Goal: Task Accomplishment & Management: Complete application form

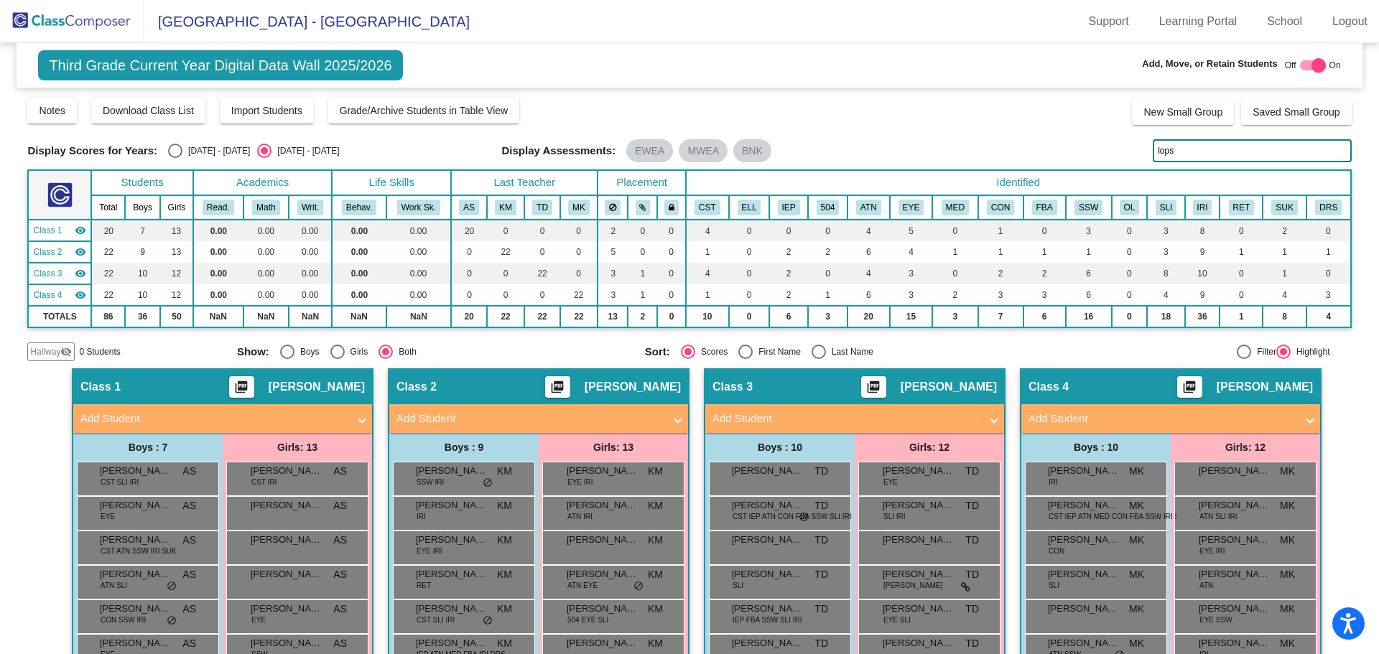
click at [83, 14] on img at bounding box center [72, 21] width 144 height 42
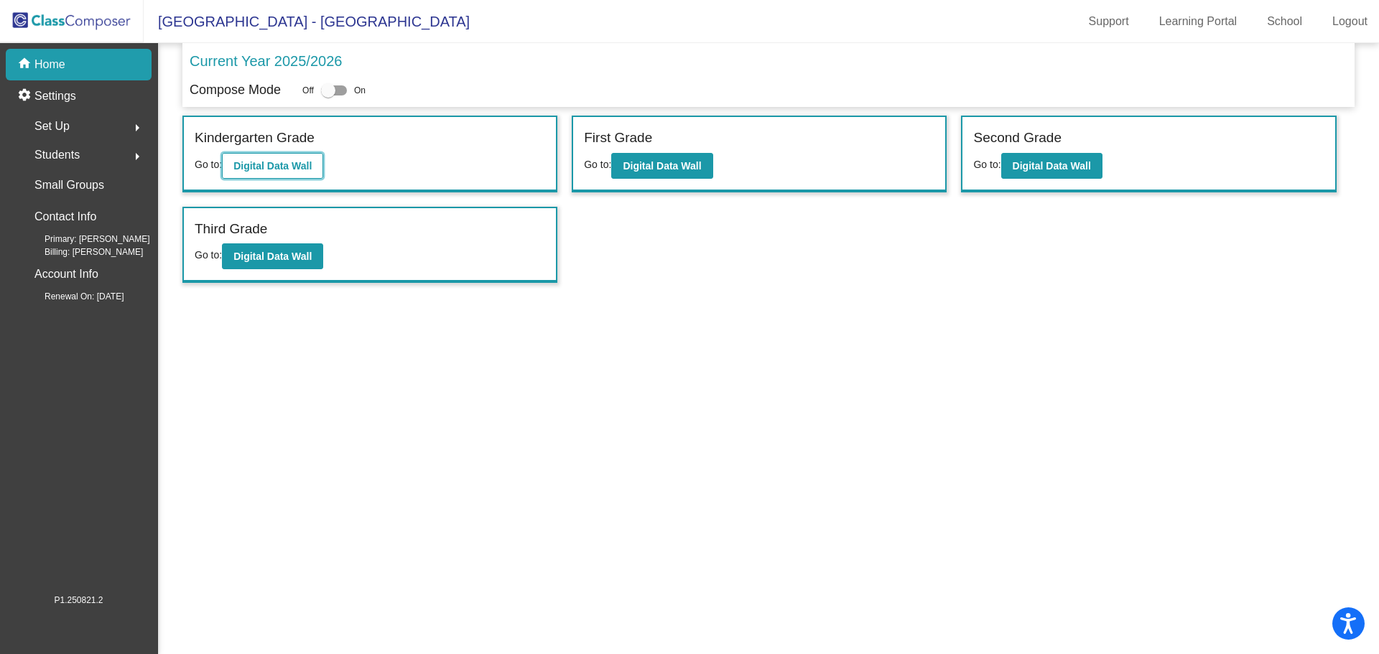
click at [282, 166] on b "Digital Data Wall" at bounding box center [272, 165] width 78 height 11
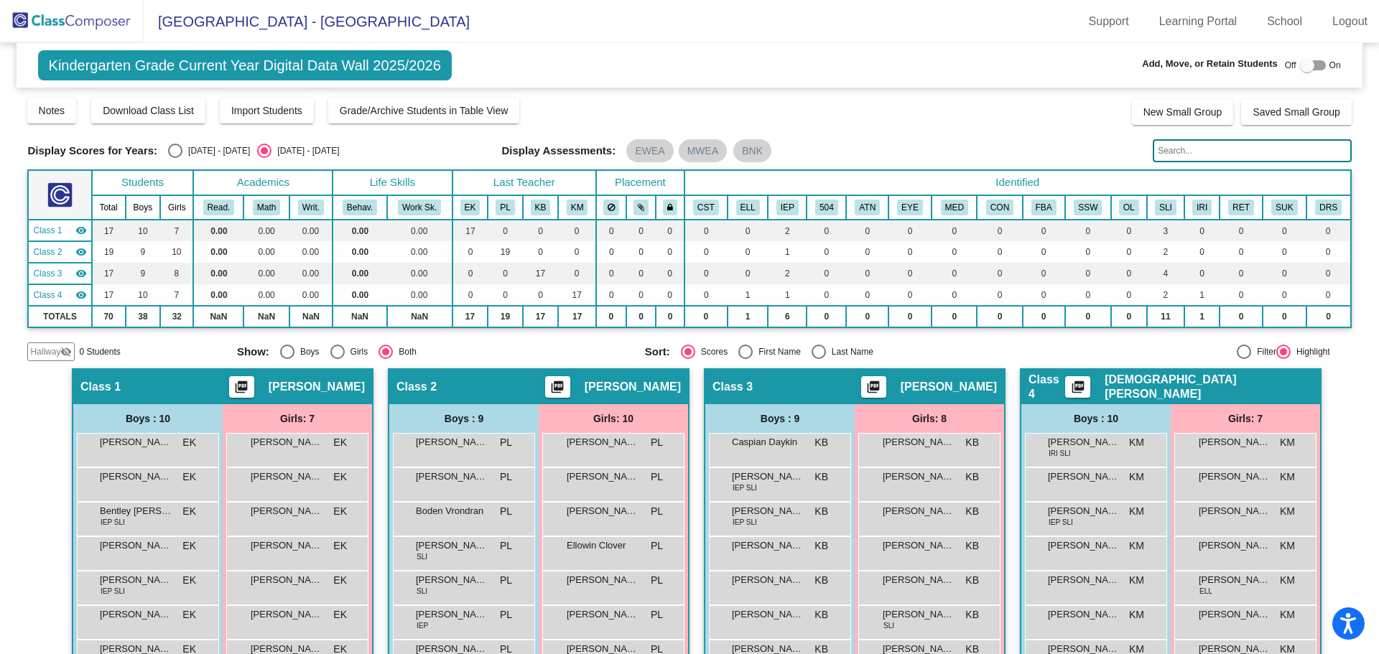
click at [1311, 65] on div at bounding box center [1313, 65] width 26 height 10
checkbox input "true"
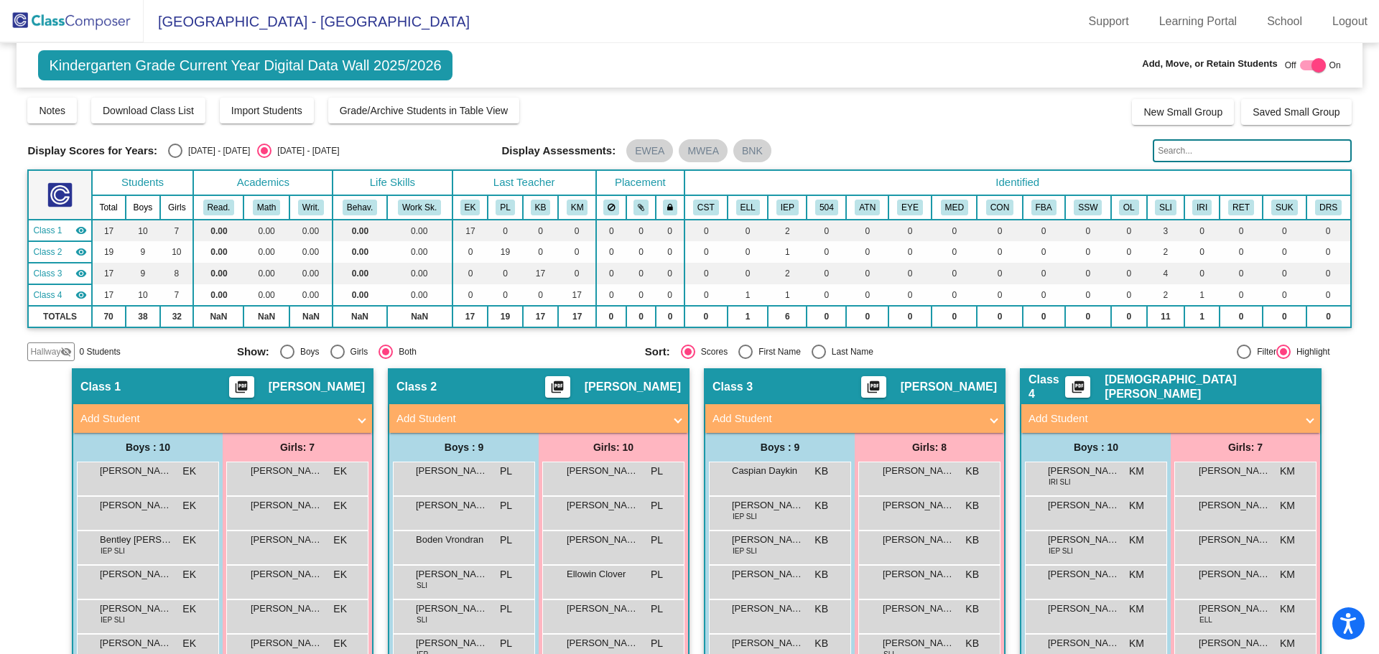
click at [991, 419] on span at bounding box center [994, 419] width 6 height 17
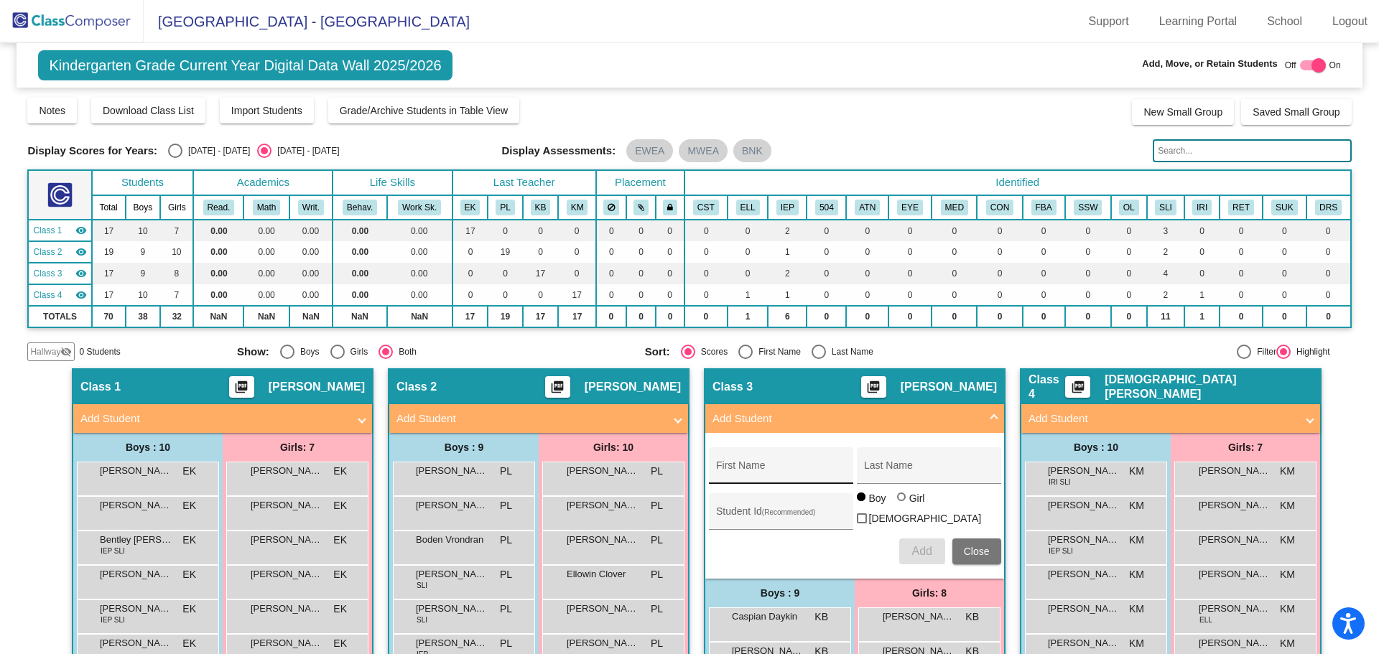
click at [759, 460] on div "First Name" at bounding box center [780, 469] width 129 height 29
click at [761, 463] on div "First Name" at bounding box center [780, 469] width 129 height 29
click at [748, 470] on input "First Name" at bounding box center [780, 470] width 129 height 11
type input "[PERSON_NAME]"
type input "Fiel"
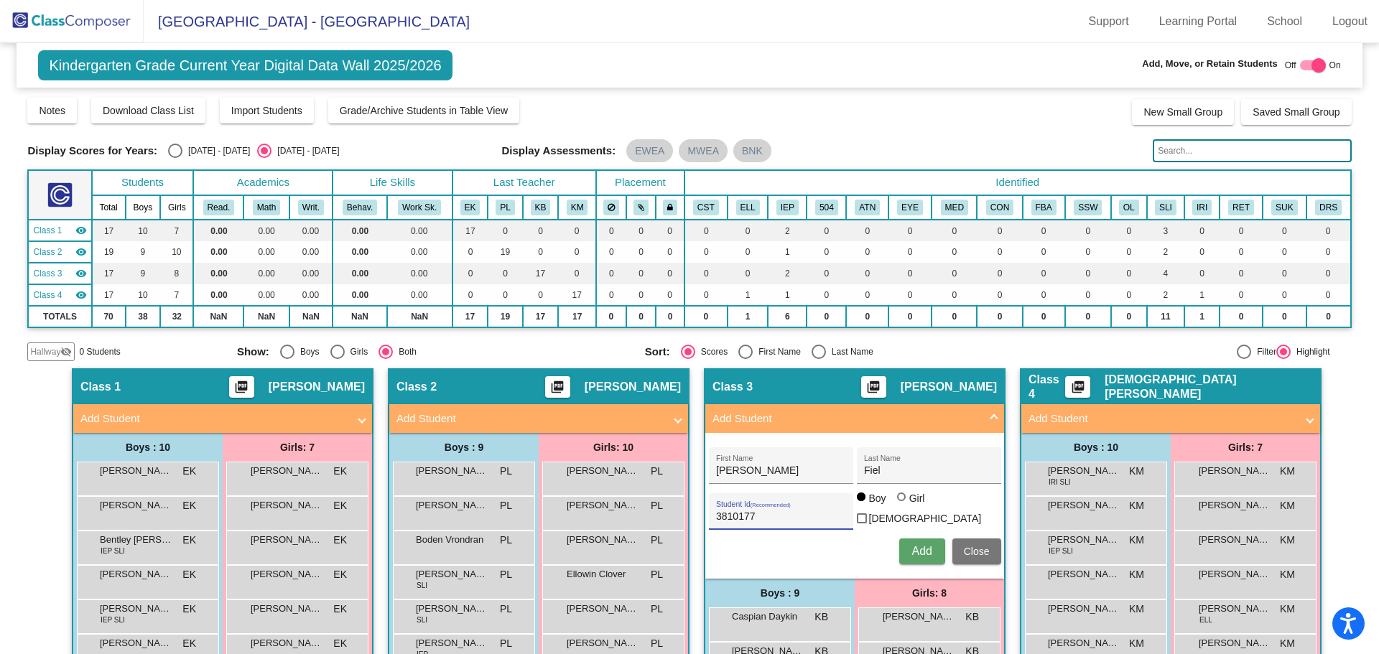
type input "3810177"
click at [901, 497] on div at bounding box center [901, 497] width 0 height 0
click at [902, 505] on input "Girl" at bounding box center [902, 504] width 1 height 1
radio input "true"
click at [912, 541] on button "Add" at bounding box center [922, 552] width 46 height 26
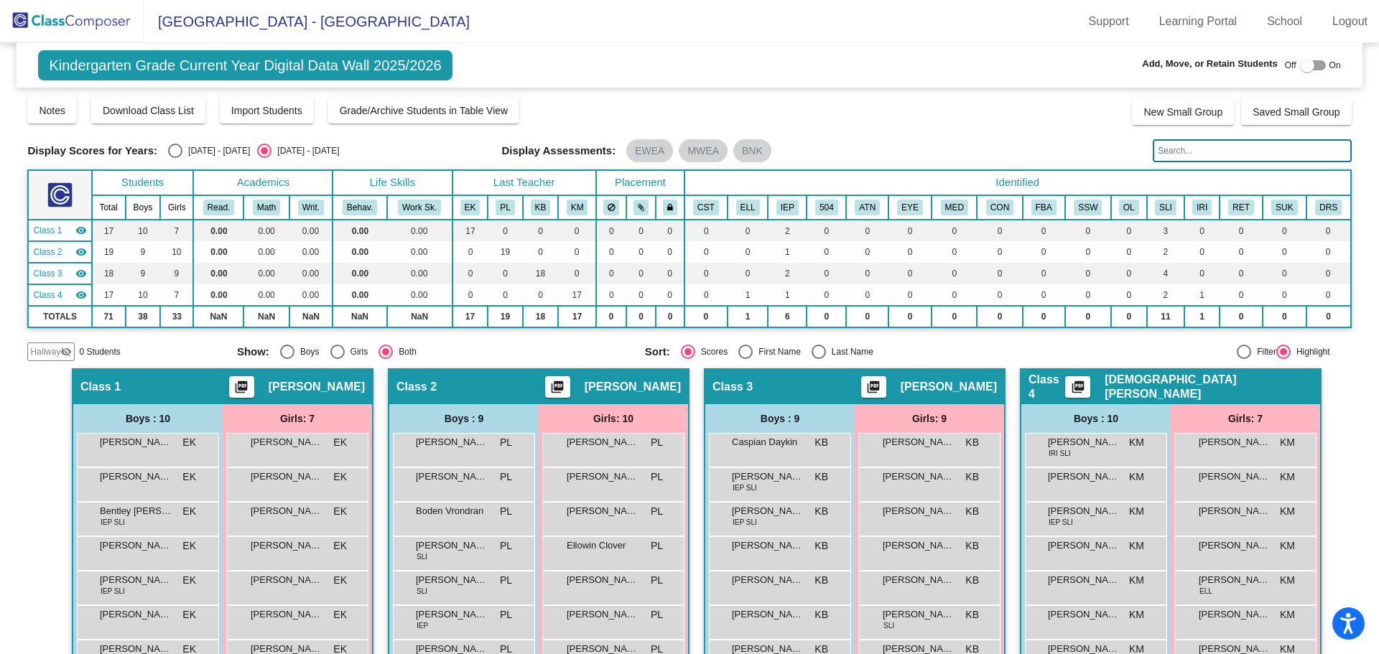
click at [83, 24] on img at bounding box center [72, 21] width 144 height 42
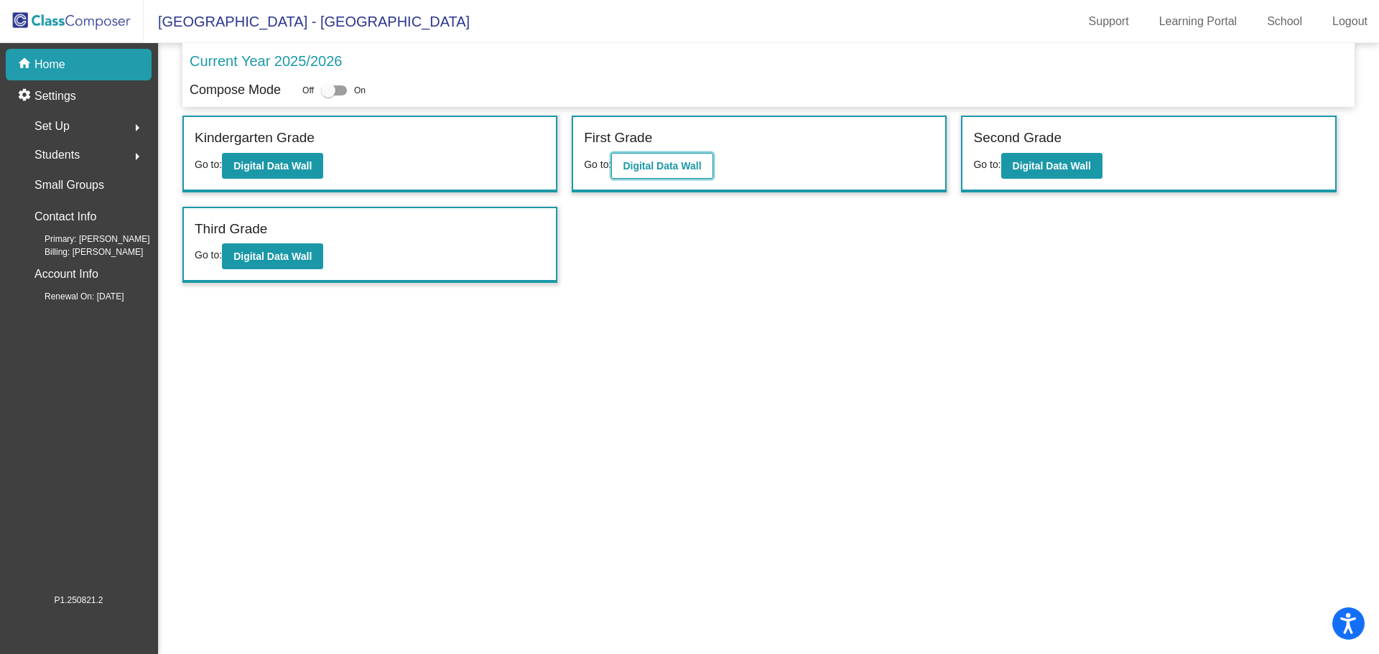
click at [671, 174] on button "Digital Data Wall" at bounding box center [661, 166] width 101 height 26
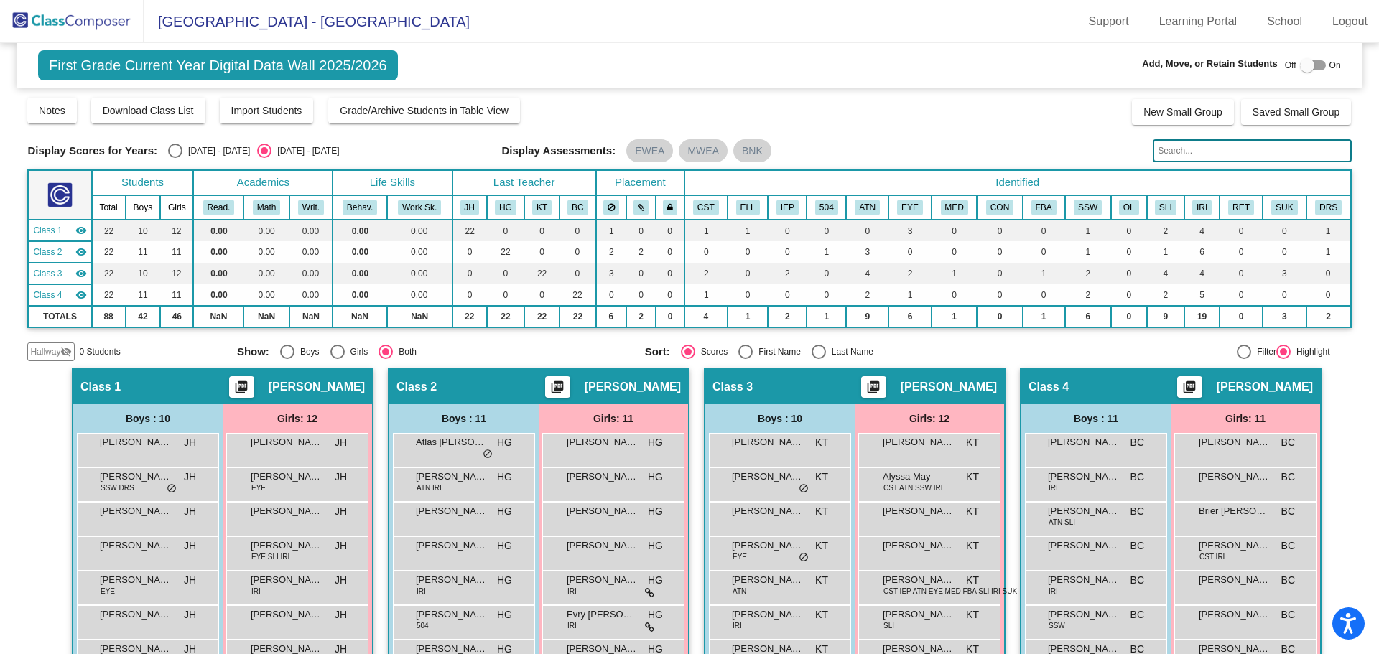
click at [1313, 63] on div at bounding box center [1313, 65] width 26 height 10
checkbox input "true"
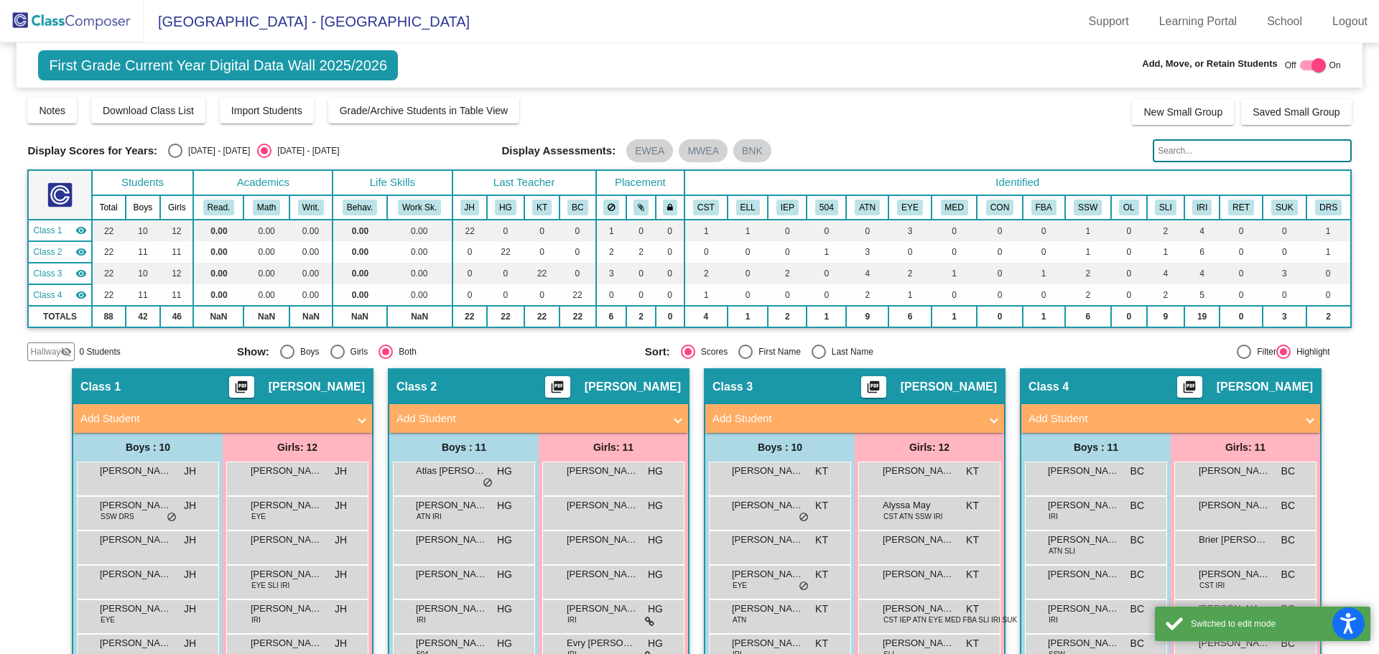
click at [1193, 420] on mat-panel-title "Add Student" at bounding box center [1161, 419] width 267 height 17
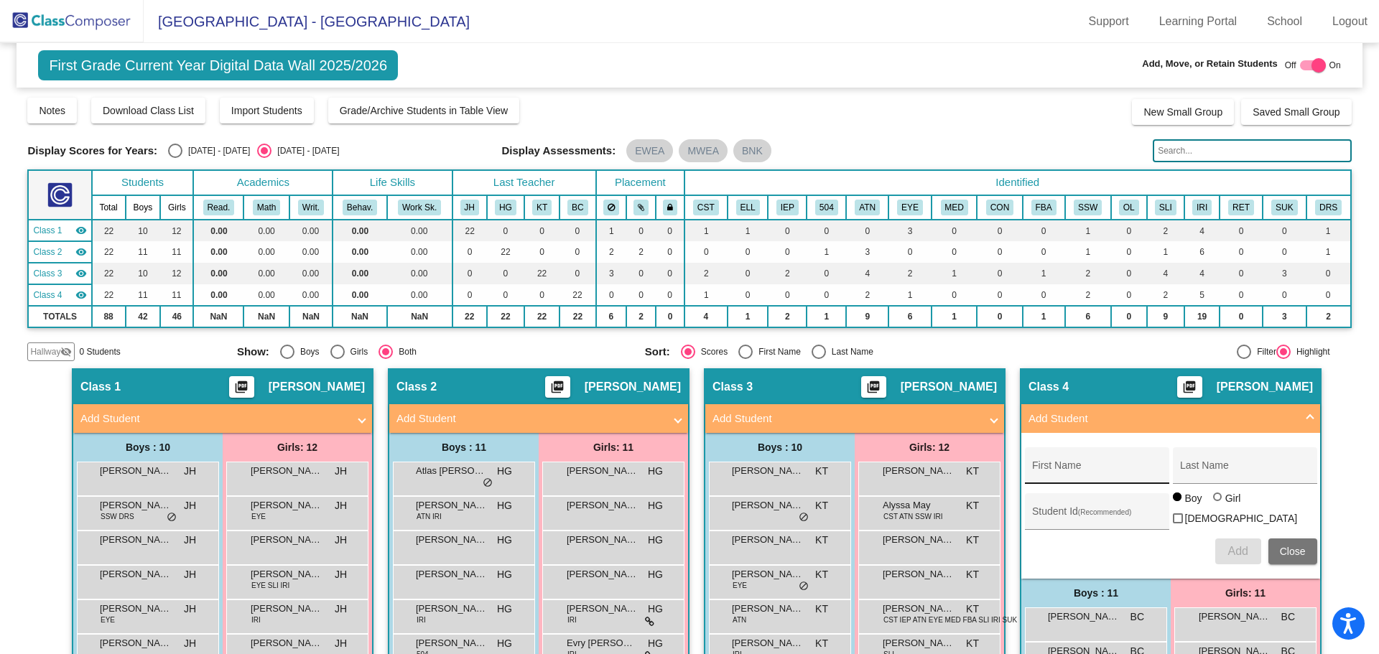
click at [1062, 466] on input "First Name" at bounding box center [1096, 470] width 129 height 11
type input "Kailani"
type input "Sommer"
type input "3710201"
click at [1214, 501] on div at bounding box center [1217, 497] width 9 height 9
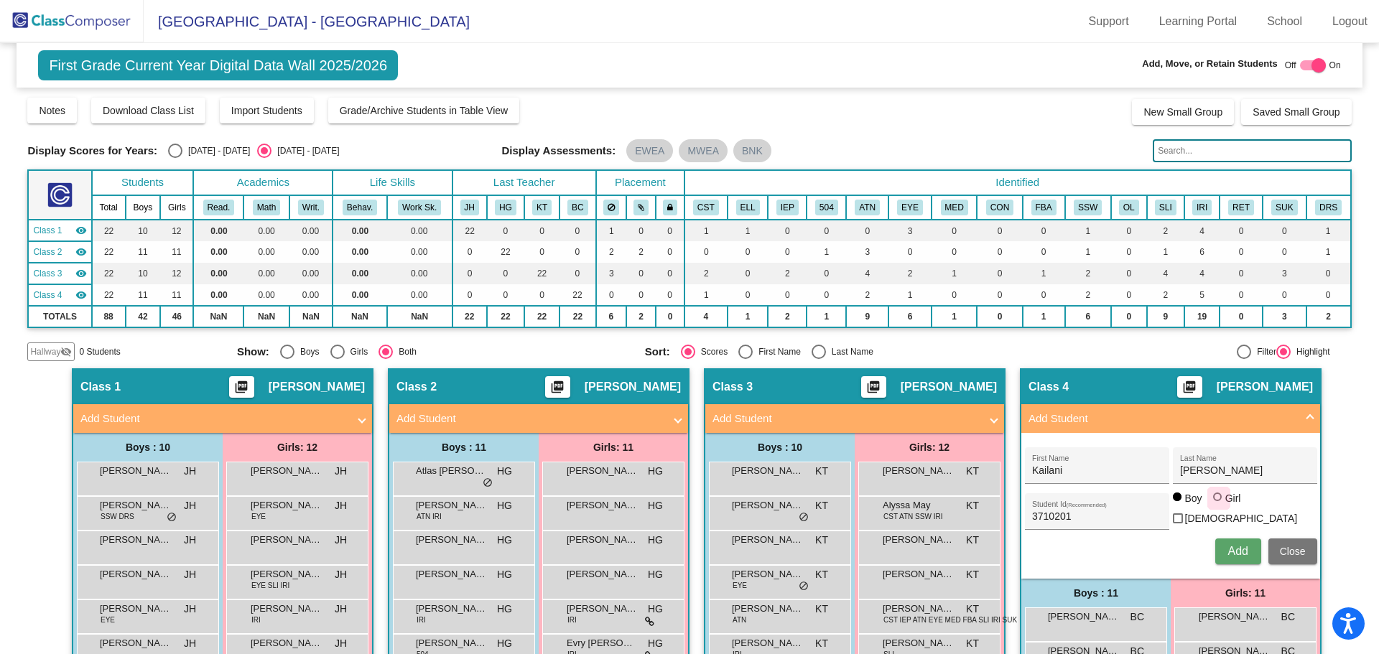
click at [1218, 505] on input "Girl" at bounding box center [1218, 504] width 1 height 1
radio input "true"
click at [1221, 547] on button "Add" at bounding box center [1238, 552] width 46 height 26
